Goal: Transaction & Acquisition: Purchase product/service

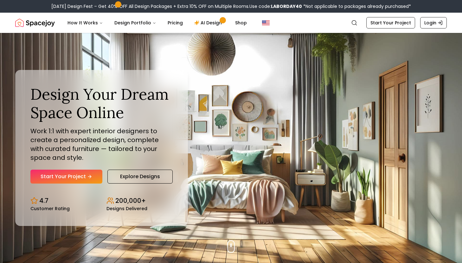
click at [79, 168] on div "Design Your Dream Space Online Work 1:1 with expert interior designers to creat…" at bounding box center [101, 134] width 142 height 98
click at [77, 178] on link "Start Your Project" at bounding box center [66, 177] width 72 height 14
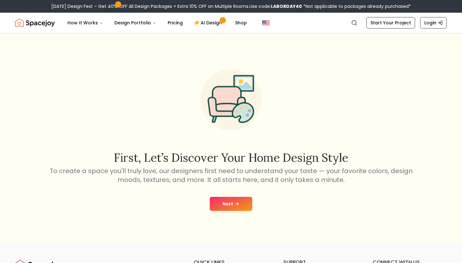
click at [243, 205] on button "Next" at bounding box center [231, 204] width 42 height 14
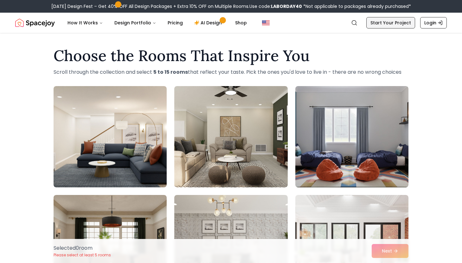
click at [385, 23] on link "Start Your Project" at bounding box center [390, 22] width 49 height 11
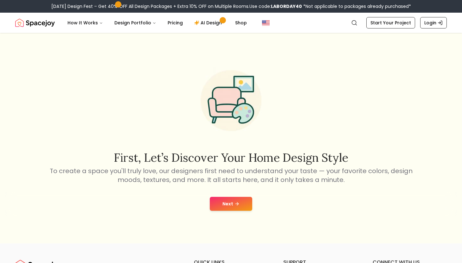
click at [221, 202] on button "Next" at bounding box center [231, 204] width 42 height 14
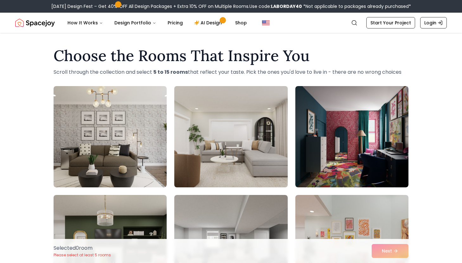
click at [251, 186] on img at bounding box center [230, 137] width 119 height 106
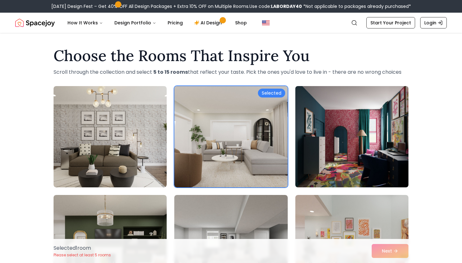
click at [328, 137] on img at bounding box center [351, 137] width 119 height 106
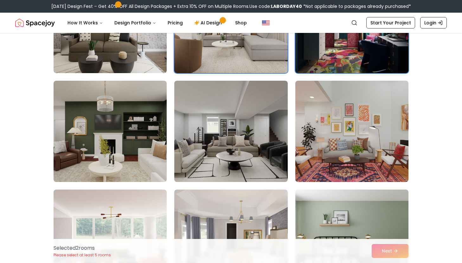
scroll to position [127, 0]
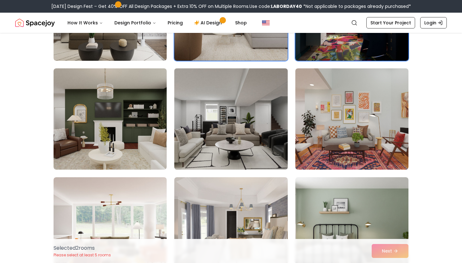
click at [279, 138] on img at bounding box center [230, 119] width 119 height 106
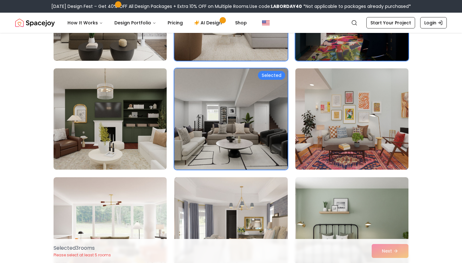
click at [257, 201] on img at bounding box center [230, 228] width 119 height 106
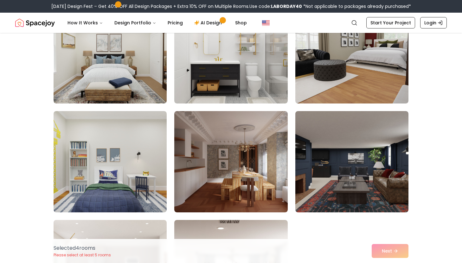
scroll to position [532, 0]
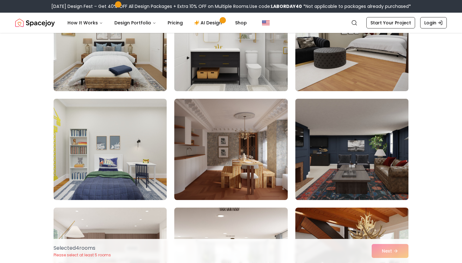
click at [321, 143] on img at bounding box center [351, 149] width 119 height 106
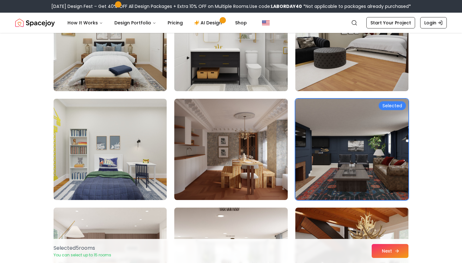
click at [385, 252] on button "Next" at bounding box center [389, 251] width 37 height 14
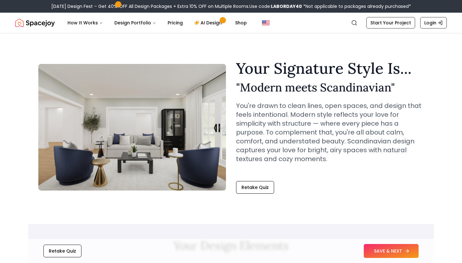
click at [404, 251] on icon at bounding box center [406, 251] width 5 height 5
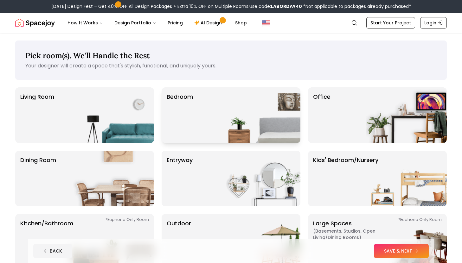
click at [249, 126] on img at bounding box center [259, 115] width 81 height 56
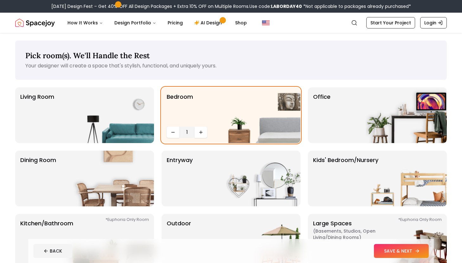
click at [403, 252] on button "SAVE & NEXT" at bounding box center [401, 251] width 55 height 14
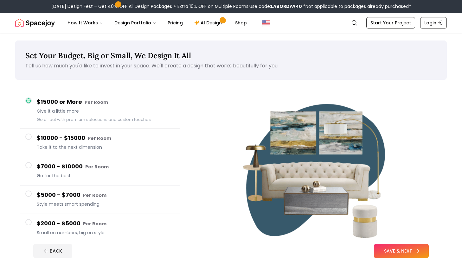
click at [394, 251] on button "SAVE & NEXT" at bounding box center [401, 251] width 55 height 14
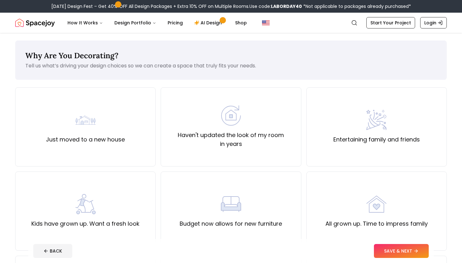
click at [394, 251] on button "SAVE & NEXT" at bounding box center [401, 251] width 55 height 14
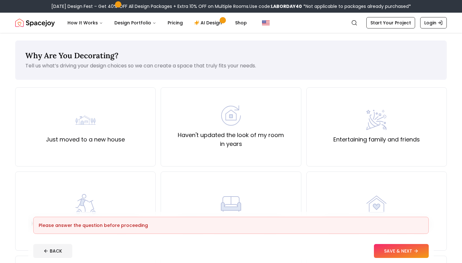
click at [367, 167] on div "Just moved to a new house Haven't updated the look of my room in years Entertai…" at bounding box center [230, 253] width 431 height 332
click at [263, 128] on div "Haven't updated the look of my room in years" at bounding box center [231, 126] width 130 height 43
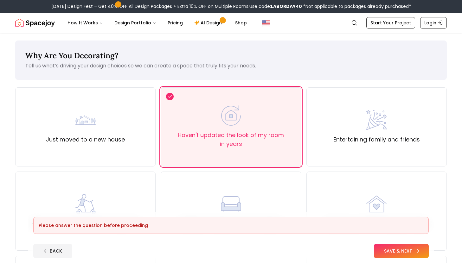
click at [394, 248] on button "SAVE & NEXT" at bounding box center [401, 251] width 55 height 14
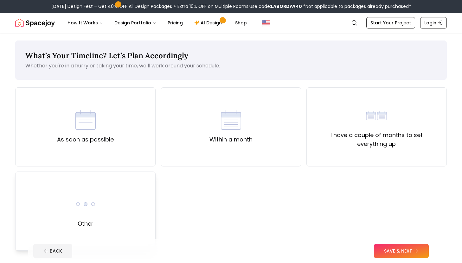
click at [101, 203] on div "Other" at bounding box center [85, 211] width 140 height 79
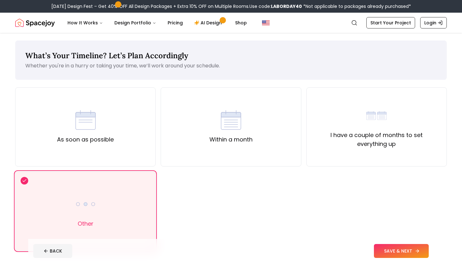
click at [382, 252] on button "SAVE & NEXT" at bounding box center [401, 251] width 55 height 14
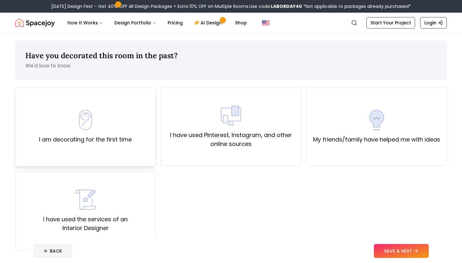
click at [132, 137] on div "I am decorating for the first time" at bounding box center [85, 126] width 140 height 79
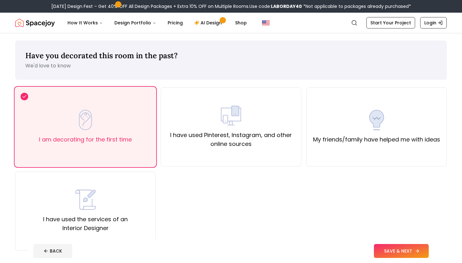
click at [403, 254] on button "SAVE & NEXT" at bounding box center [401, 251] width 55 height 14
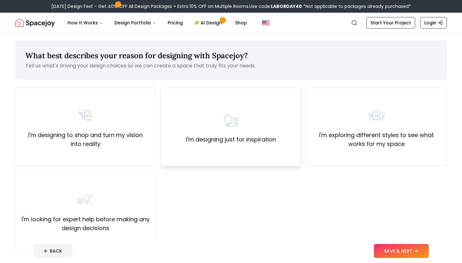
click at [262, 111] on div "I'm designing just for inspiration" at bounding box center [231, 127] width 90 height 34
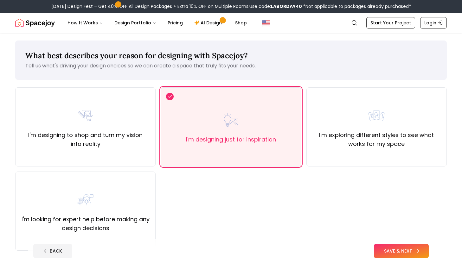
click at [390, 249] on button "SAVE & NEXT" at bounding box center [401, 251] width 55 height 14
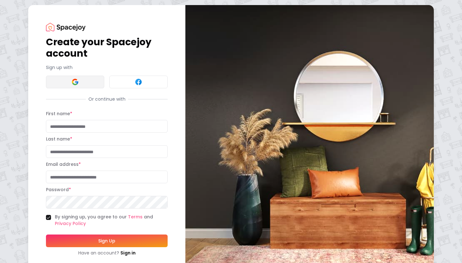
click at [85, 84] on button at bounding box center [75, 82] width 58 height 13
